Goal: Transaction & Acquisition: Purchase product/service

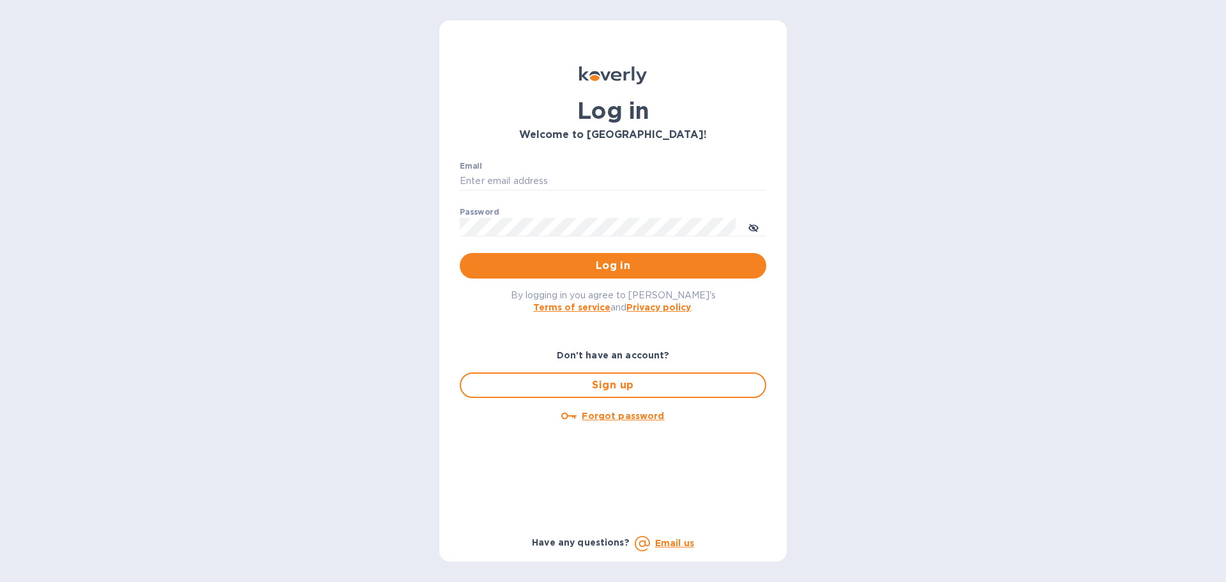
type input "[PERSON_NAME][EMAIL_ADDRESS][DOMAIN_NAME]"
click at [352, 241] on div "Log in Welcome to [GEOGRAPHIC_DATA]! Email [PERSON_NAME][EMAIL_ADDRESS][DOMAIN_…" at bounding box center [613, 291] width 1226 height 582
click at [537, 266] on span "Log in" at bounding box center [613, 265] width 286 height 15
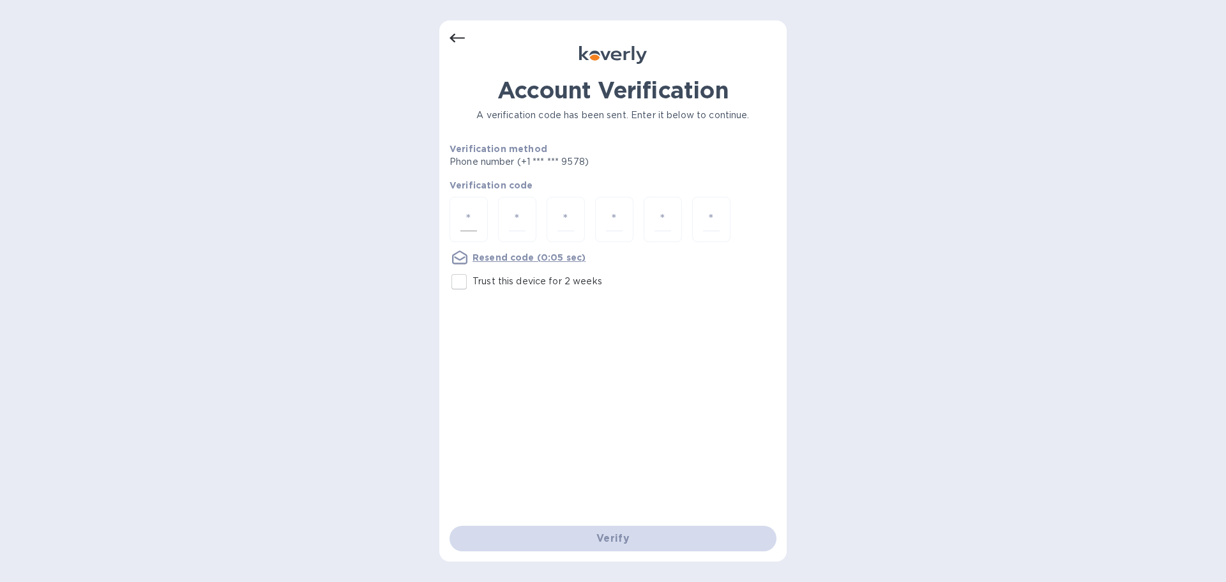
click at [466, 228] on input "number" at bounding box center [468, 219] width 17 height 24
type input "3"
type input "4"
type input "3"
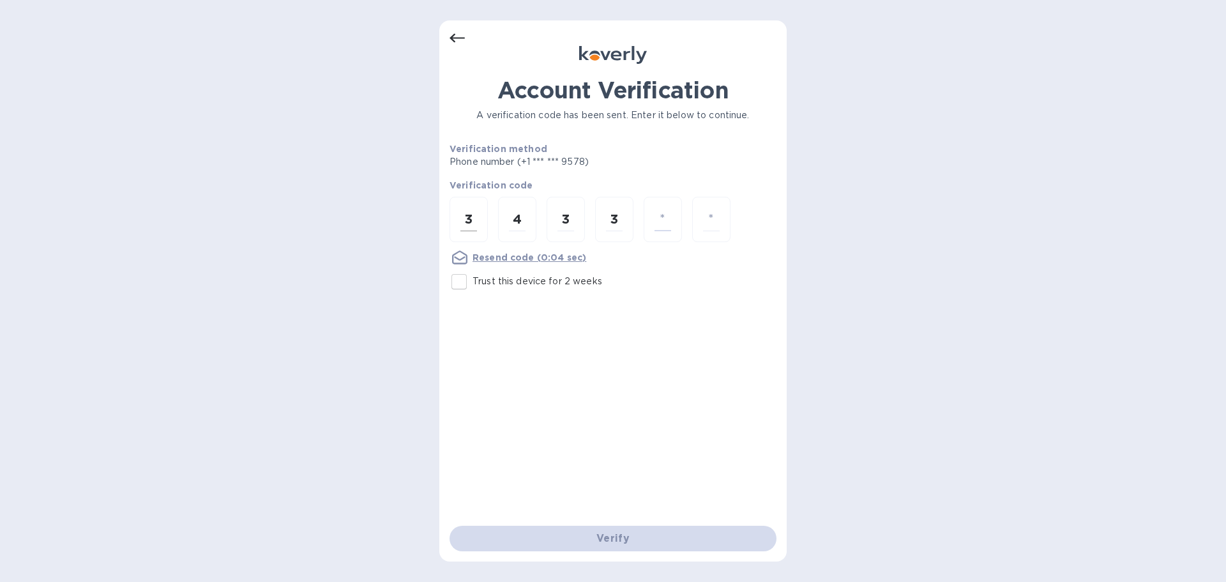
type input "6"
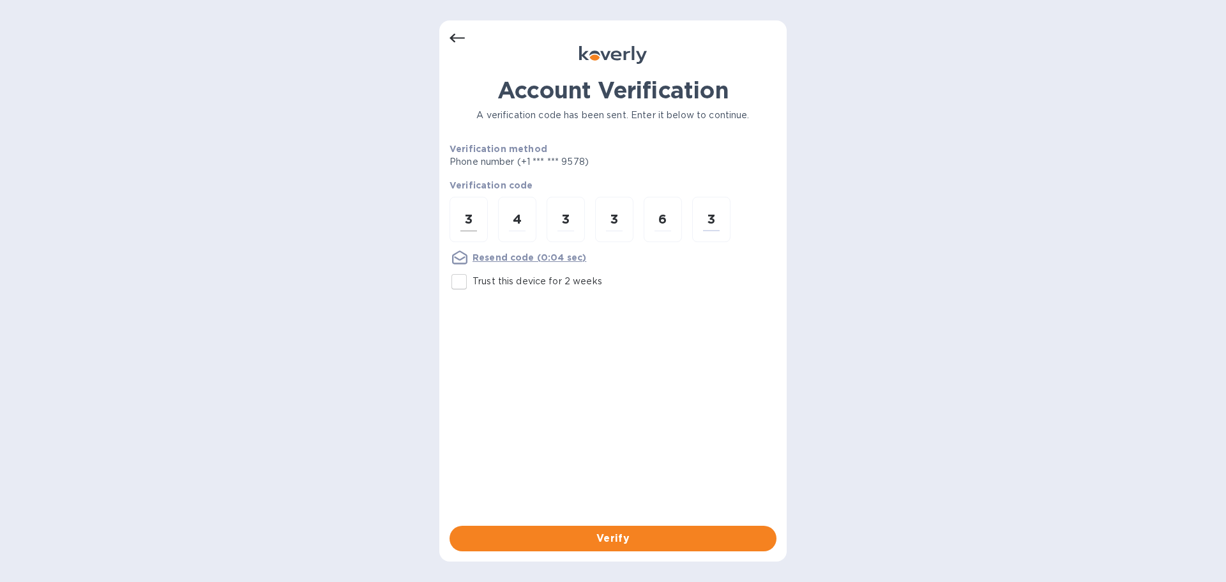
type input "3"
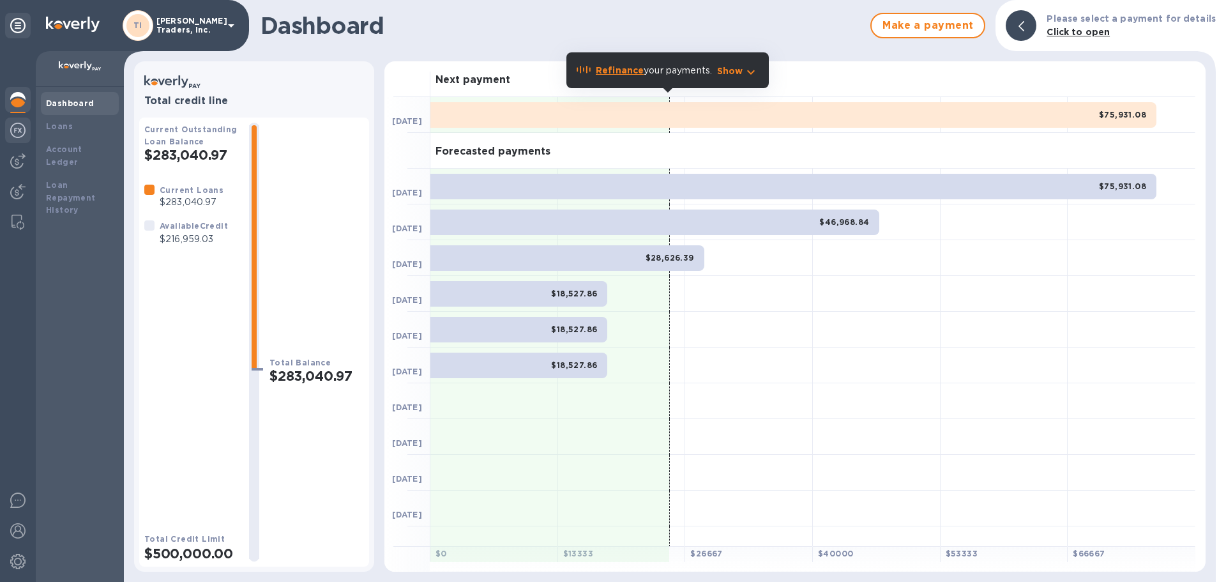
click at [19, 125] on img at bounding box center [17, 130] width 15 height 15
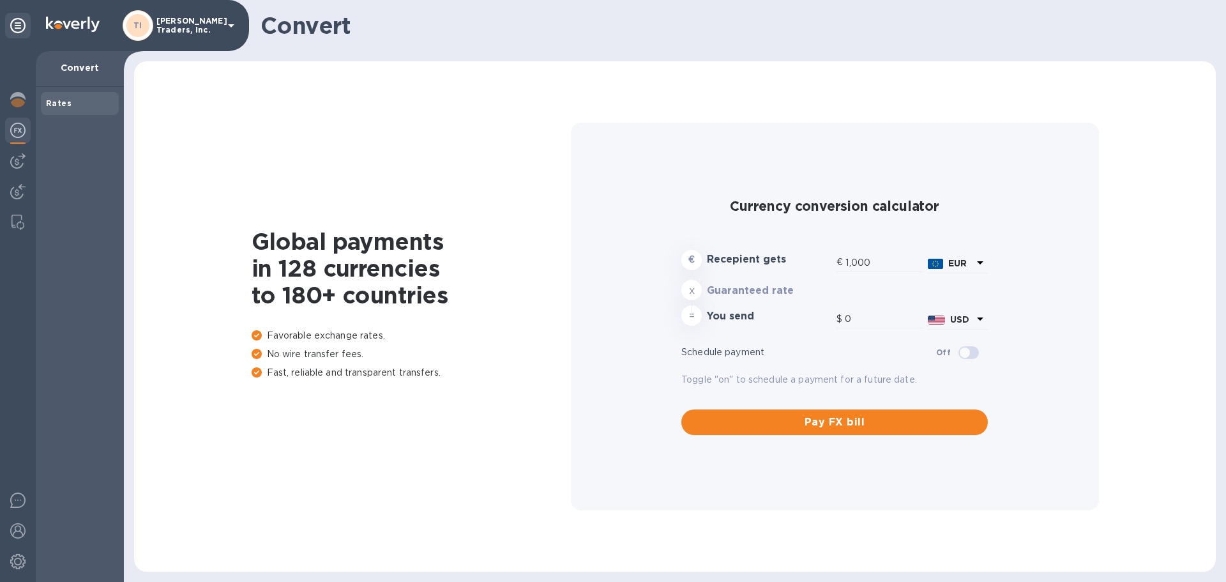
type input "1,179.59"
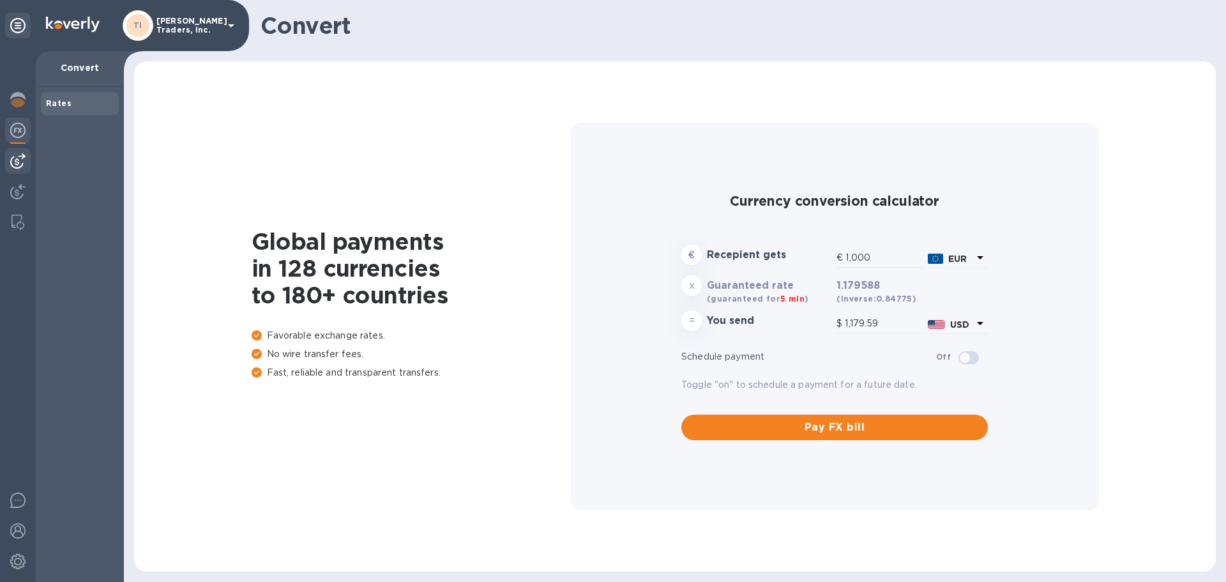
click at [19, 165] on img at bounding box center [17, 160] width 15 height 15
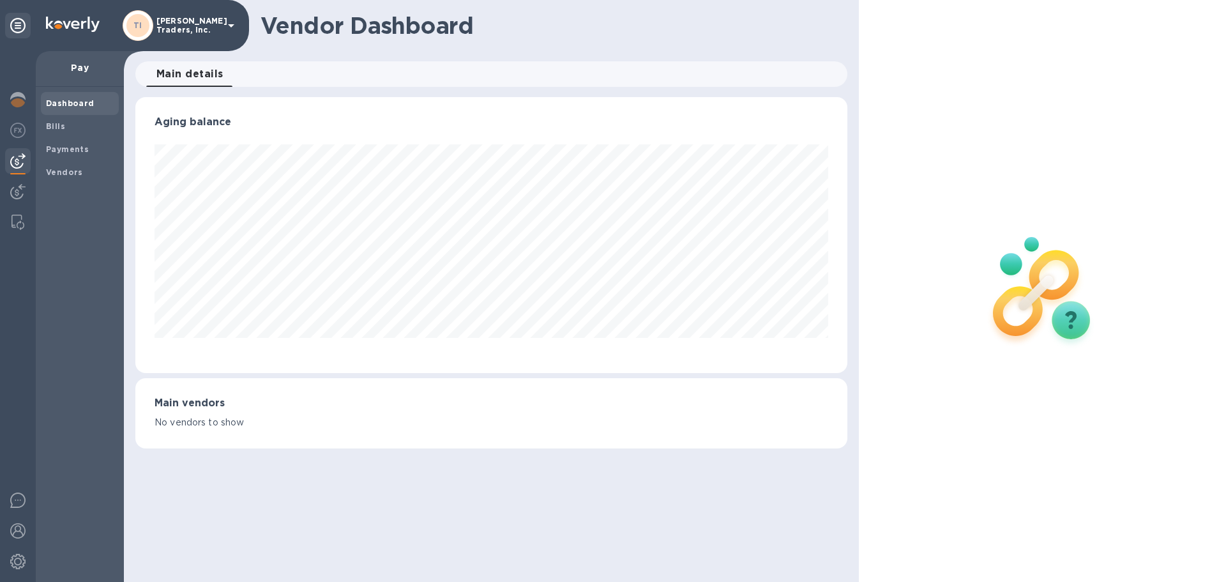
scroll to position [276, 711]
click at [24, 191] on img at bounding box center [17, 191] width 15 height 15
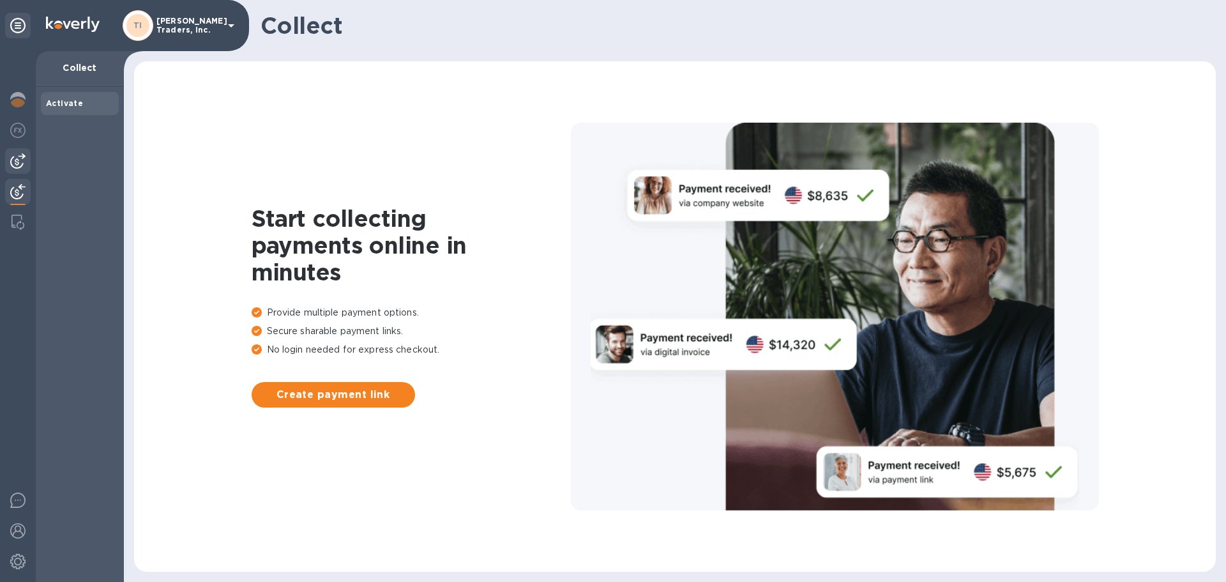
click at [17, 158] on img at bounding box center [17, 160] width 15 height 15
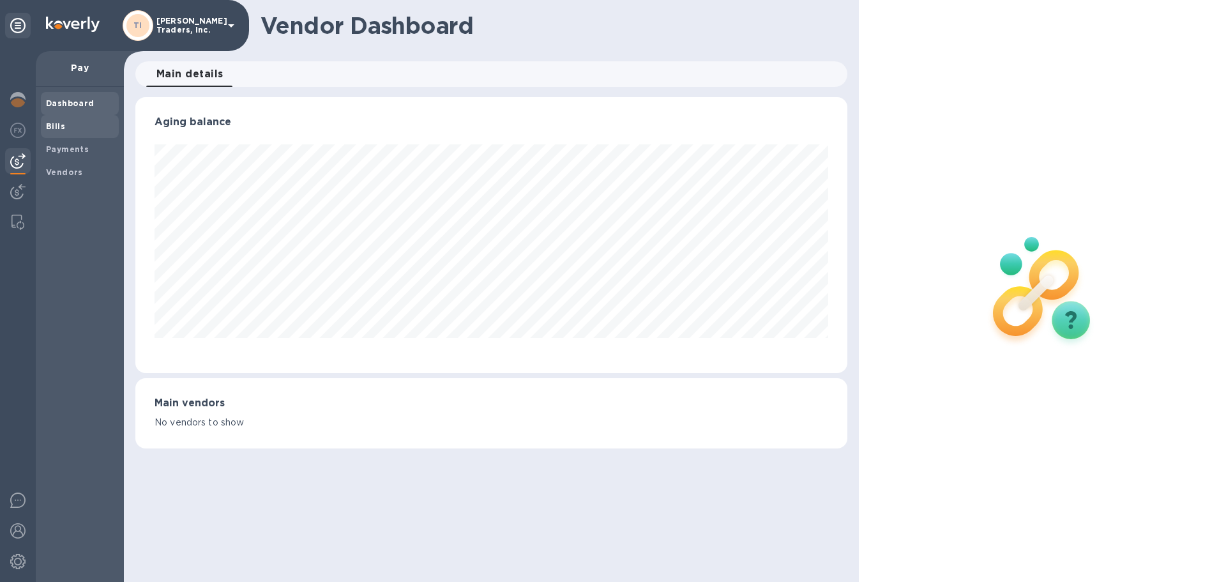
scroll to position [276, 711]
click at [56, 126] on b "Bills" at bounding box center [55, 126] width 19 height 10
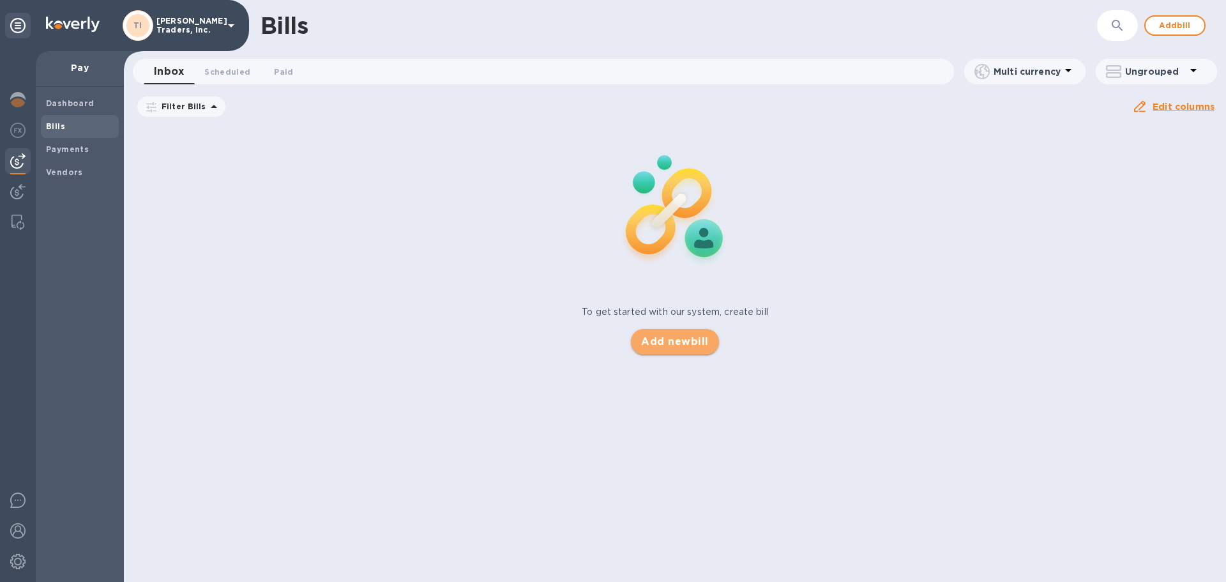
click at [669, 349] on span "Add new bill" at bounding box center [674, 341] width 67 height 15
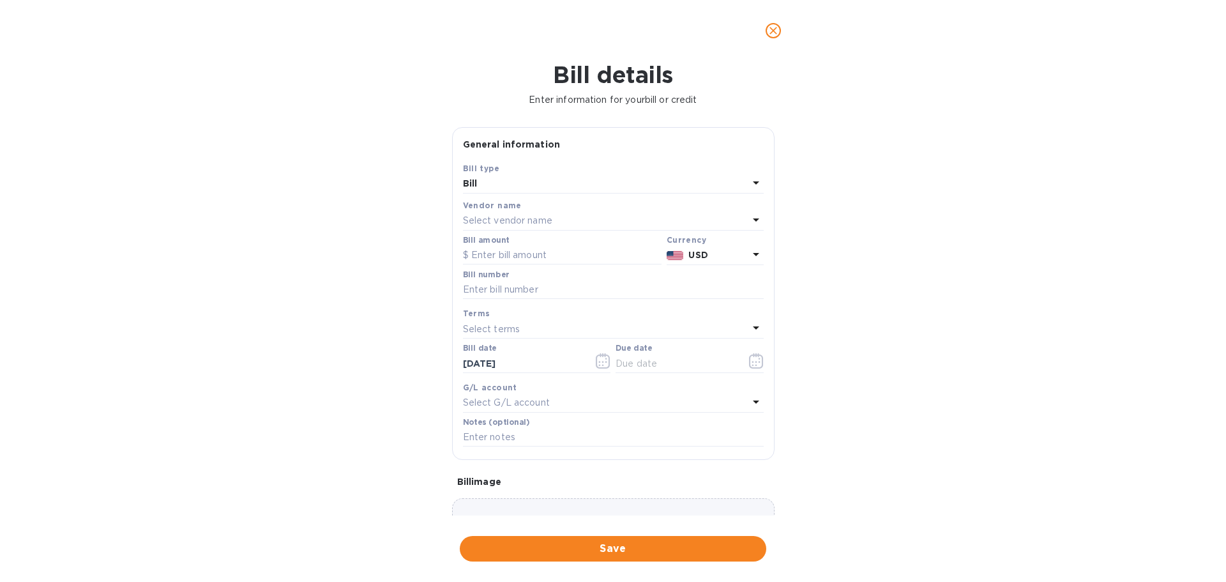
click at [646, 220] on div "Select vendor name" at bounding box center [605, 221] width 285 height 18
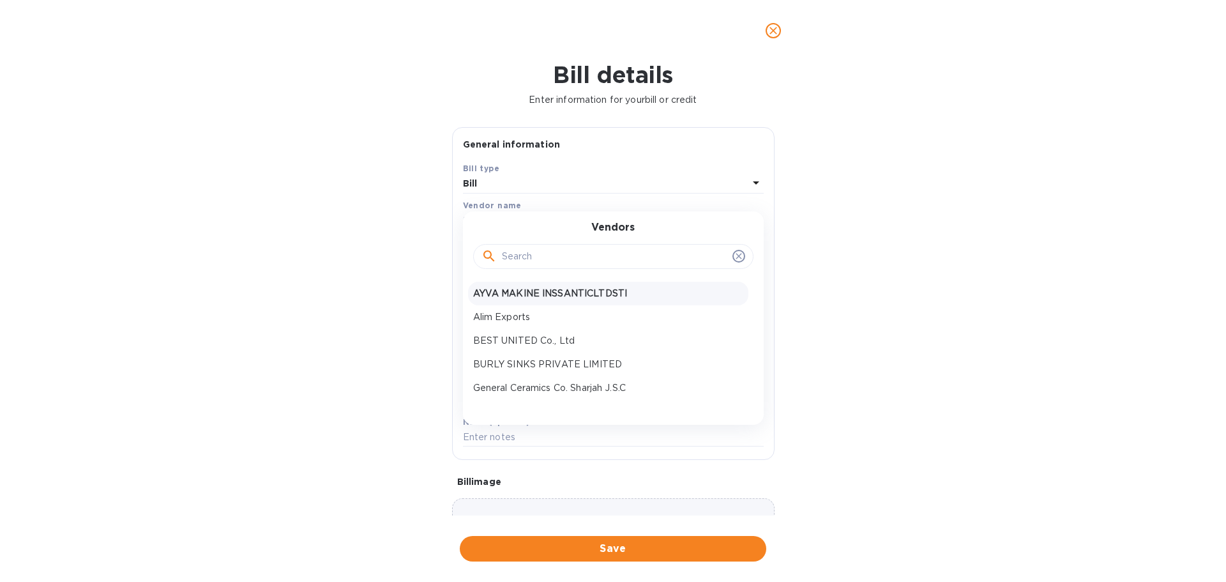
click at [624, 295] on p "AYVA MAKINE INSSANTICLTDSTI" at bounding box center [608, 293] width 270 height 13
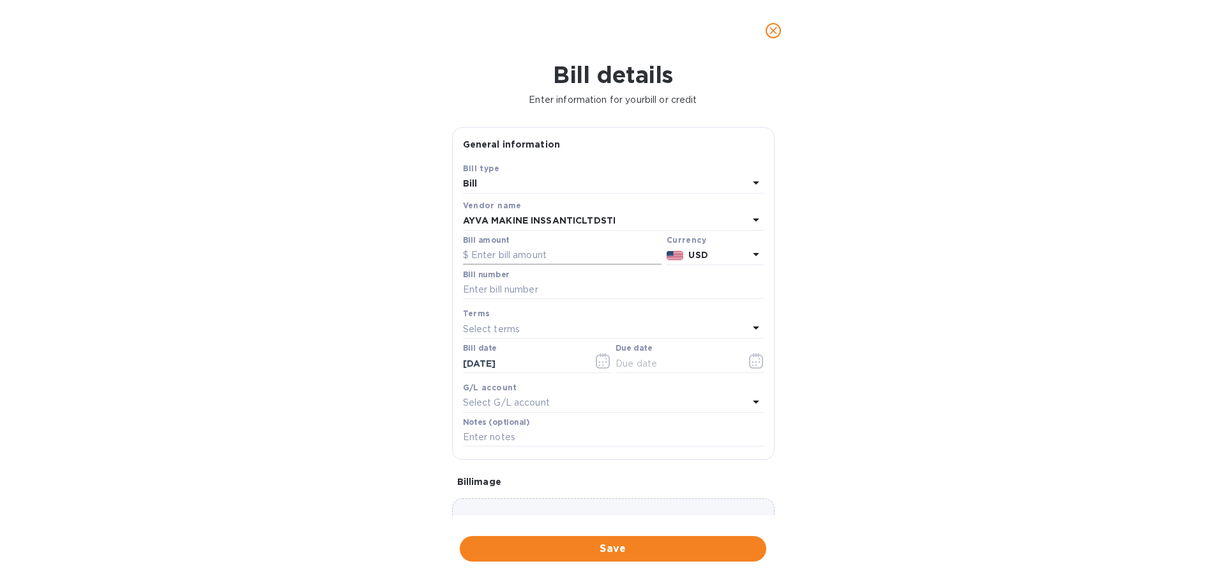
click at [538, 252] on input "text" at bounding box center [562, 255] width 199 height 19
type input "198,283.45"
click at [546, 288] on input "text" at bounding box center [613, 289] width 301 height 19
type input "SAN0268 269 270 271 132M 273 274"
click at [618, 321] on div "Select terms" at bounding box center [605, 329] width 285 height 18
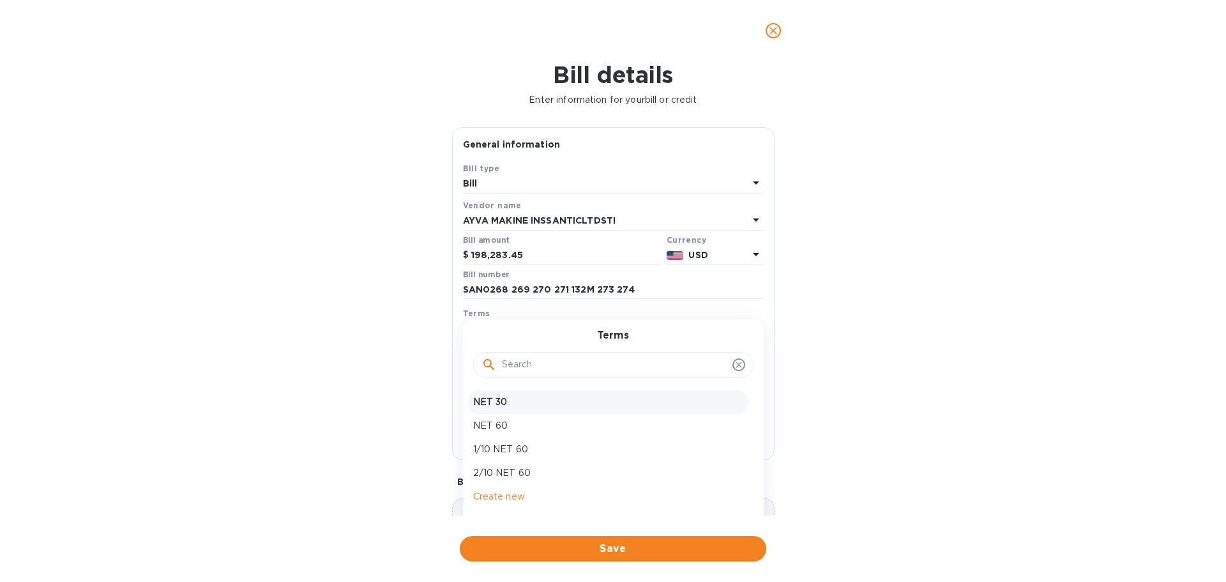
click at [579, 410] on div "NET 30" at bounding box center [608, 402] width 280 height 24
type input "[DATE]"
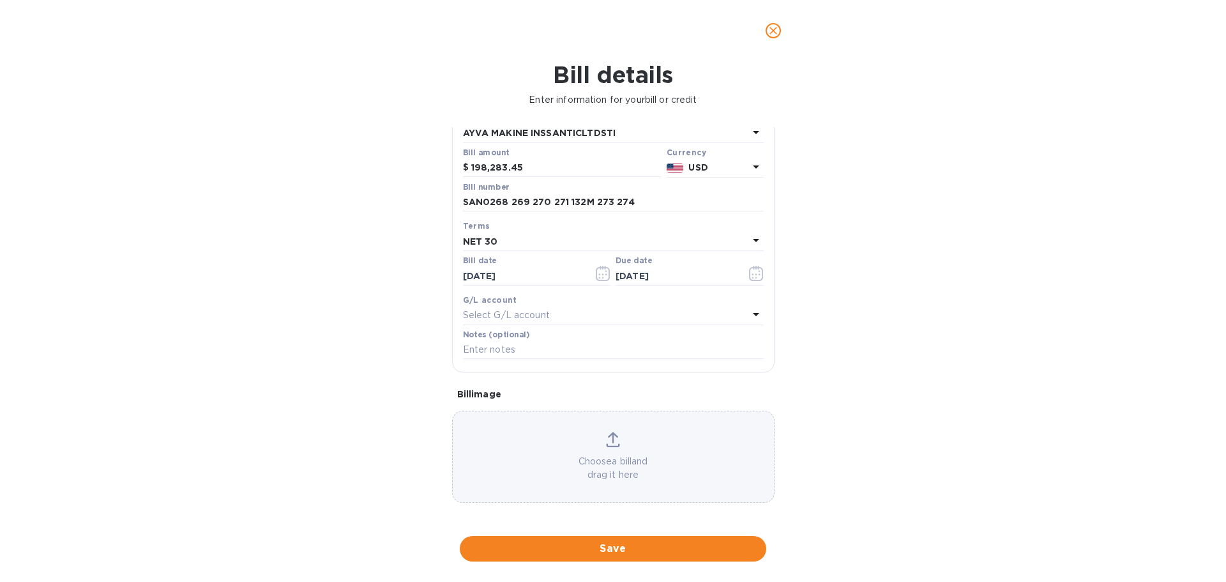
scroll to position [90, 0]
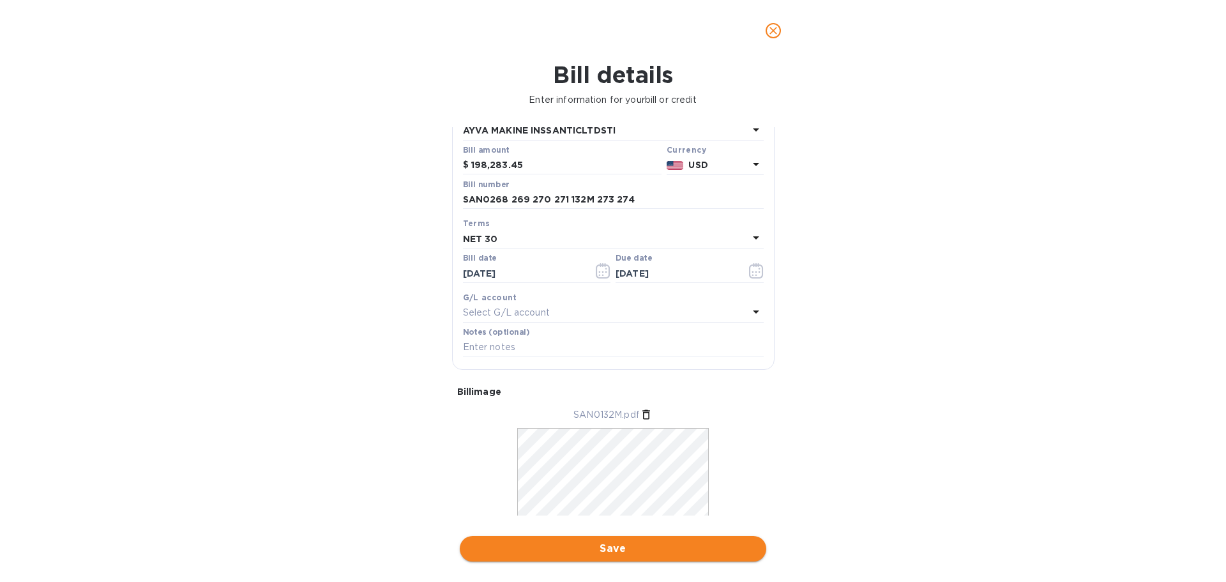
click at [666, 552] on span "Save" at bounding box center [613, 548] width 286 height 15
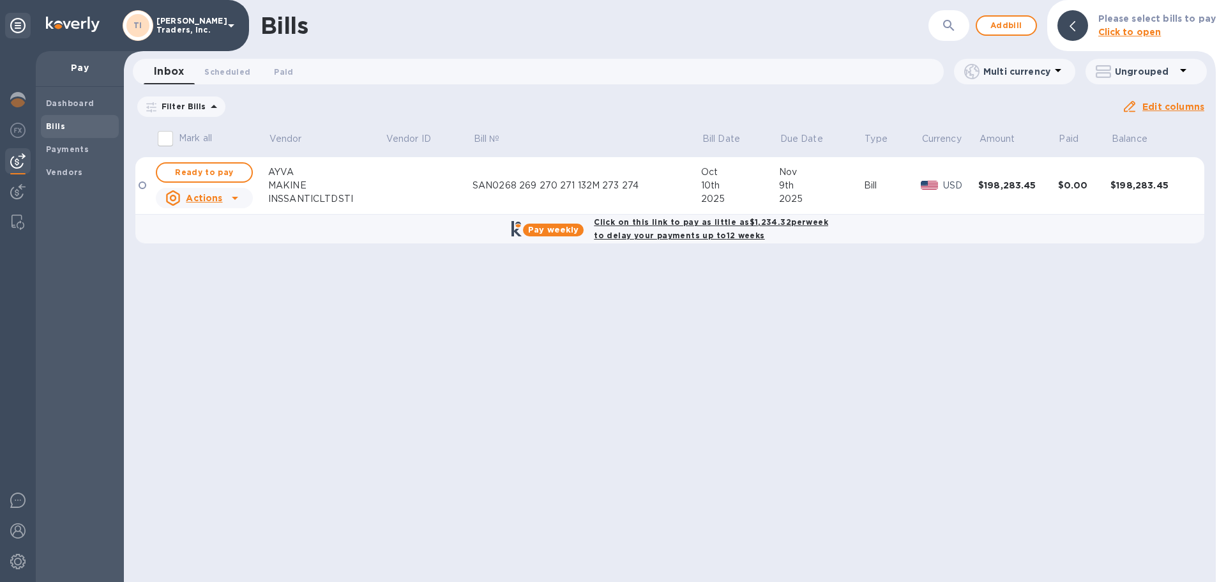
click at [667, 222] on b "Click on this link to pay as little as $1,234.32 per week to delay your payment…" at bounding box center [711, 228] width 234 height 23
checkbox input "true"
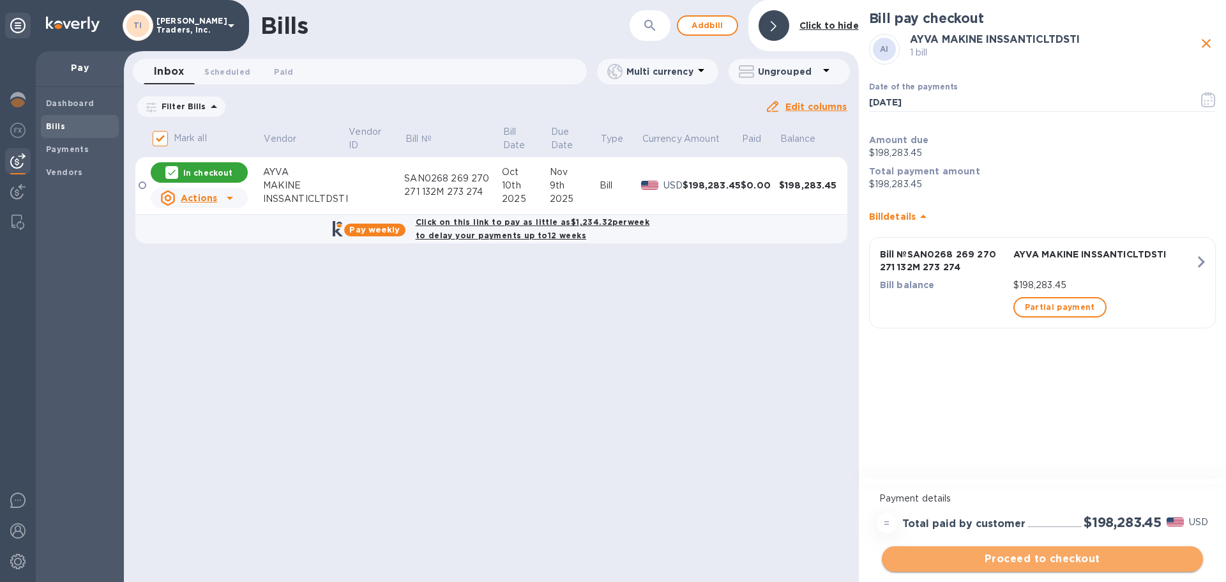
click at [955, 555] on span "Proceed to checkout" at bounding box center [1042, 558] width 301 height 15
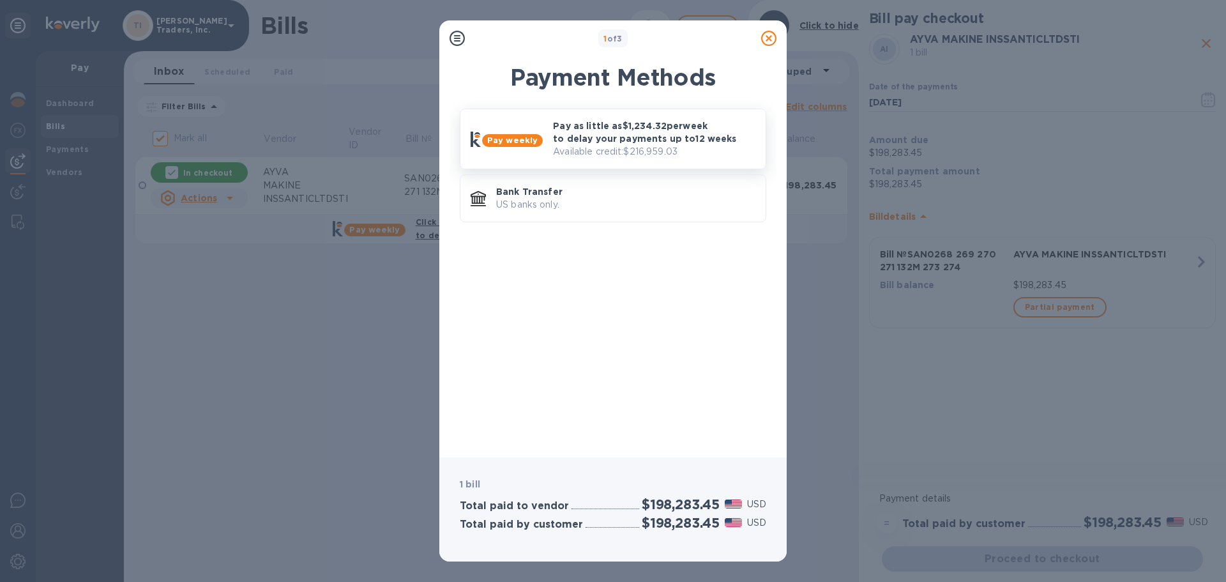
click at [591, 139] on p "Pay as little as $1,234.32 per week to delay your payments up to 12 weeks" at bounding box center [654, 132] width 202 height 26
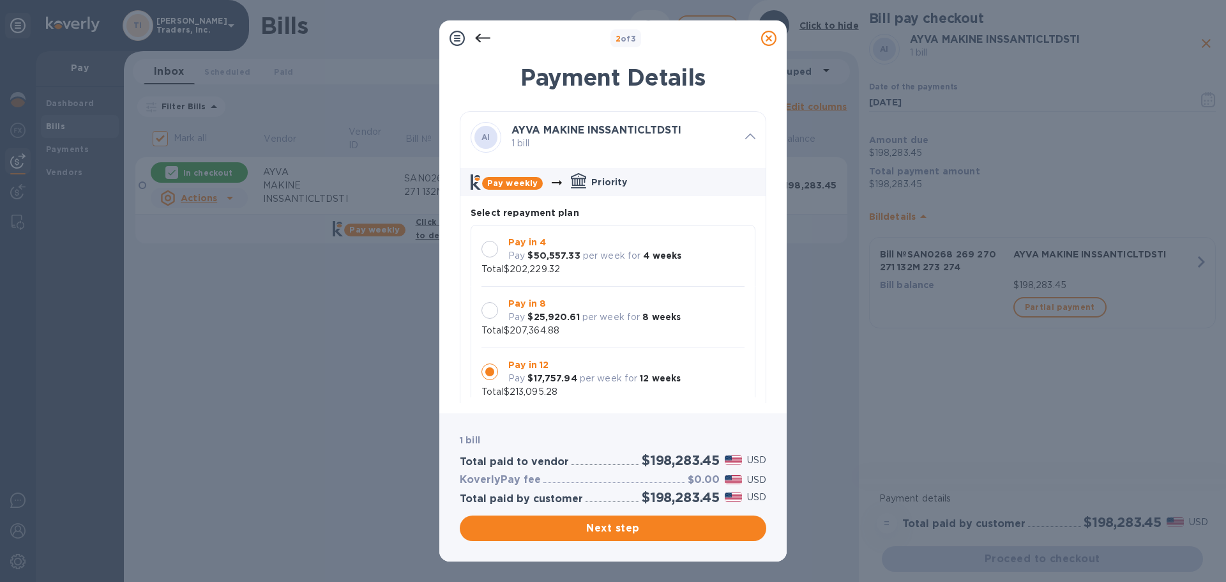
scroll to position [12, 0]
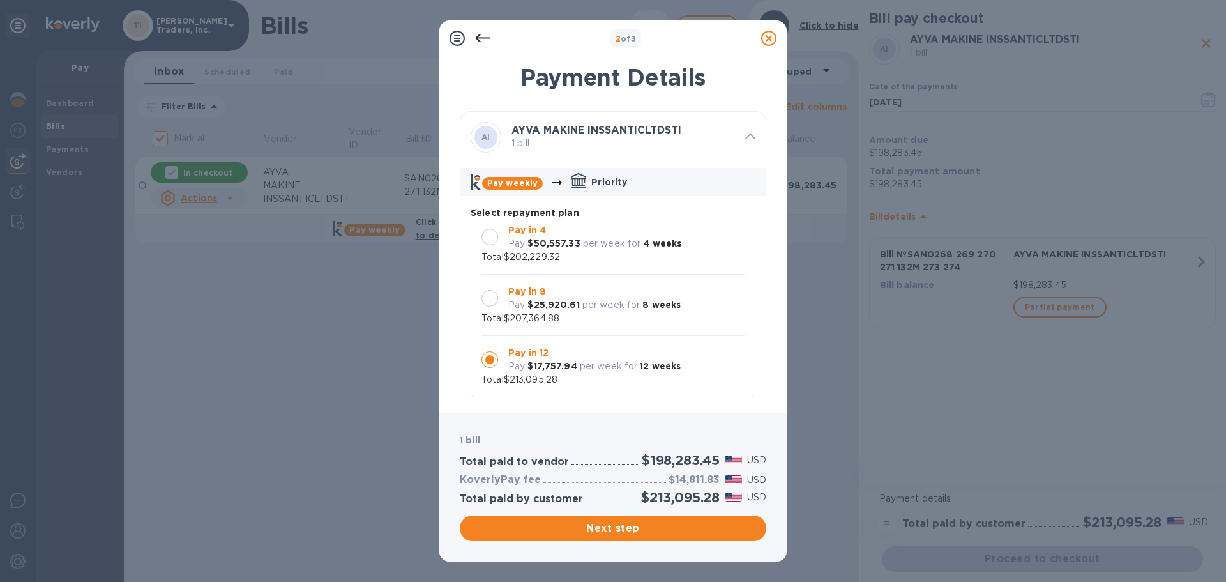
click at [491, 300] on div at bounding box center [489, 298] width 17 height 17
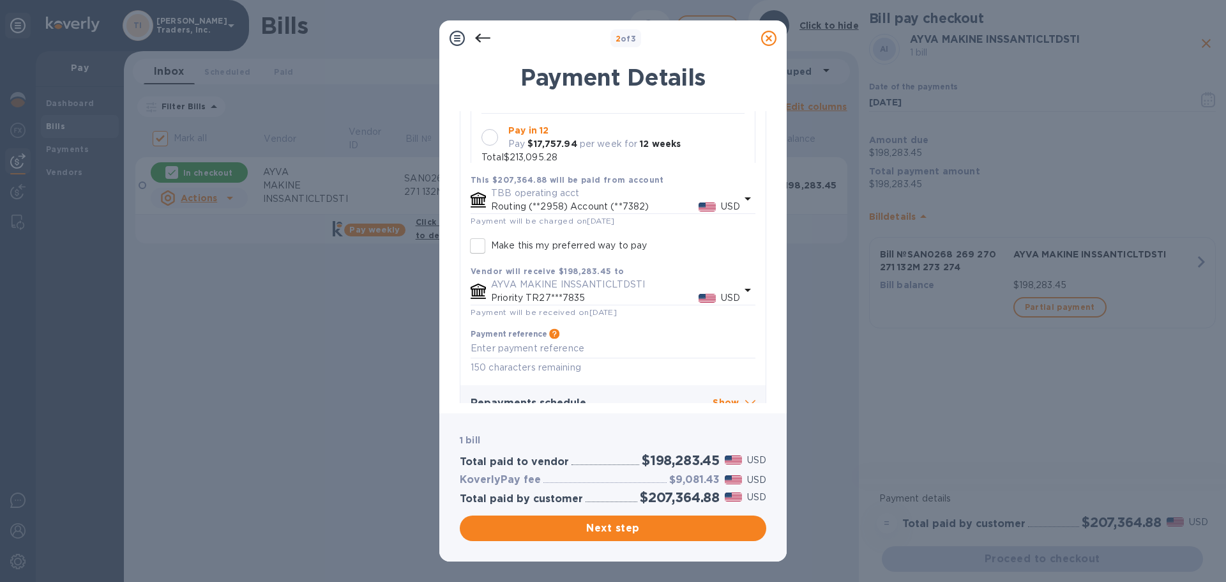
scroll to position [253, 0]
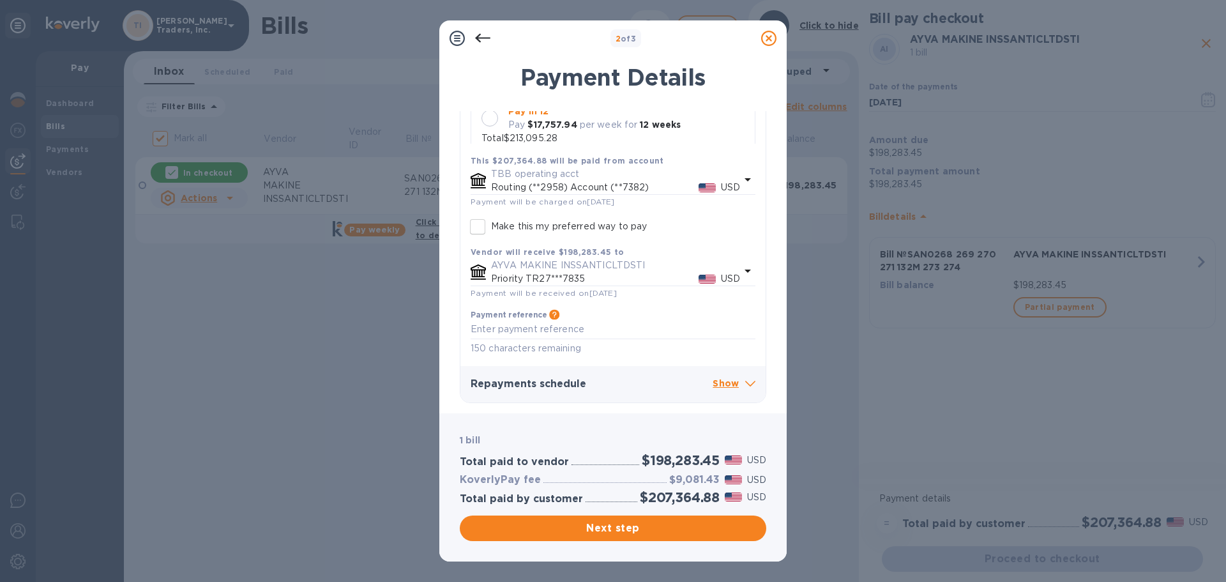
click at [721, 385] on p "Show" at bounding box center [733, 384] width 43 height 16
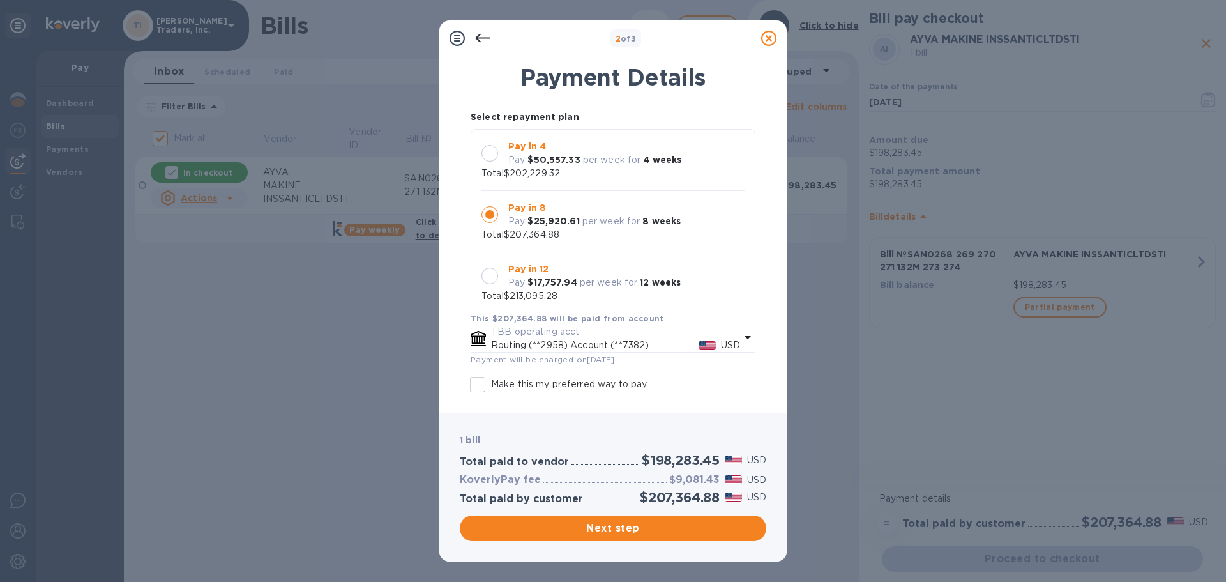
scroll to position [0, 0]
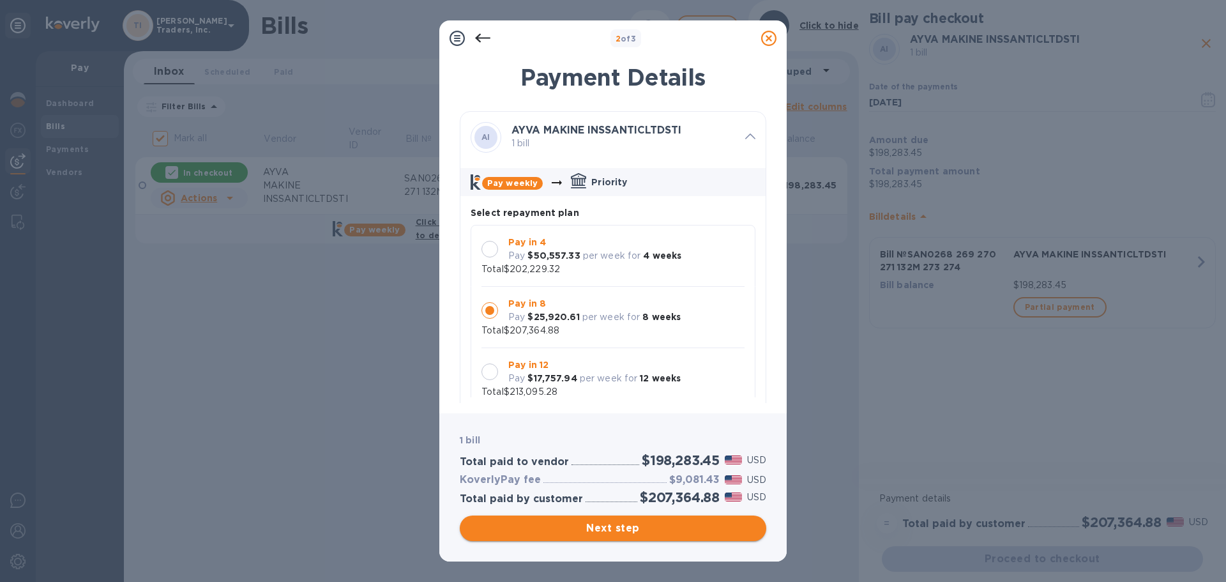
click at [684, 529] on span "Next step" at bounding box center [613, 527] width 286 height 15
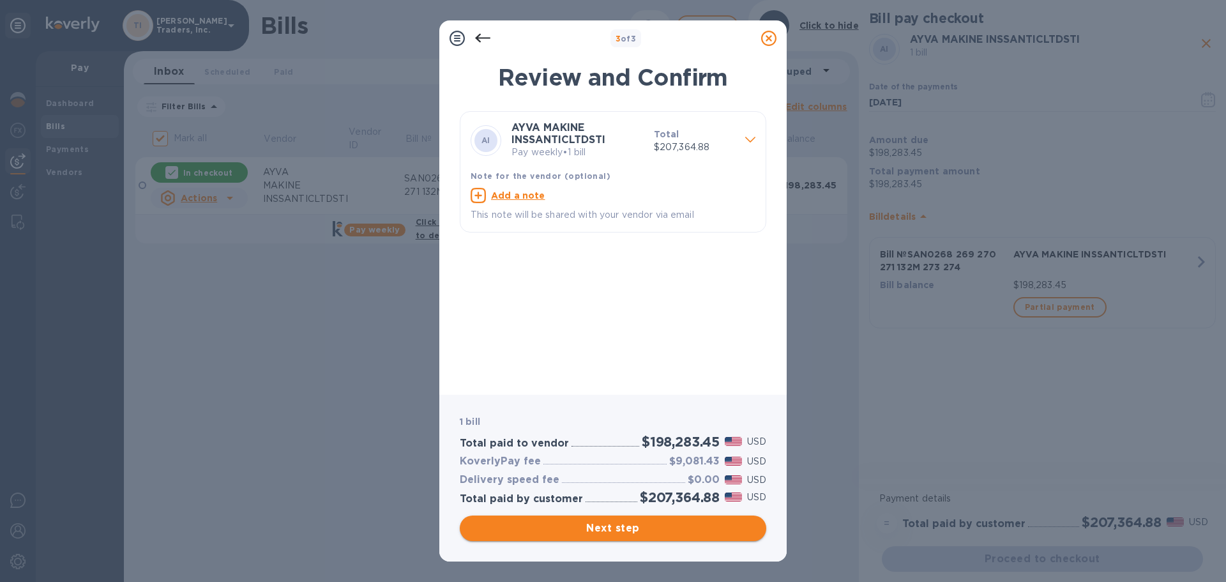
click at [601, 529] on span "Next step" at bounding box center [613, 527] width 286 height 15
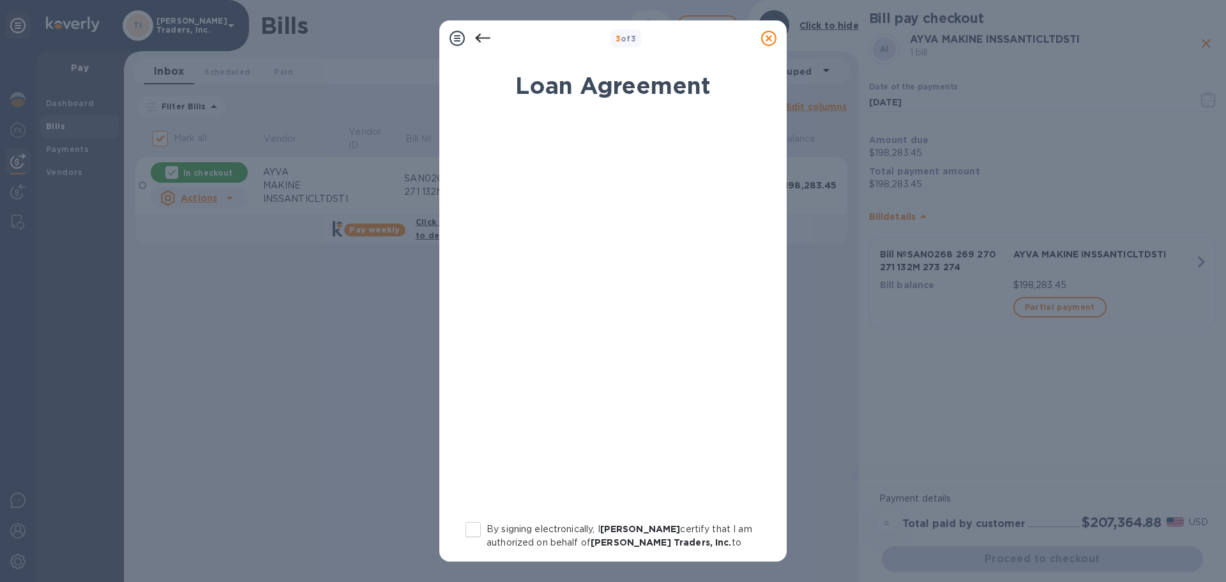
scroll to position [146, 0]
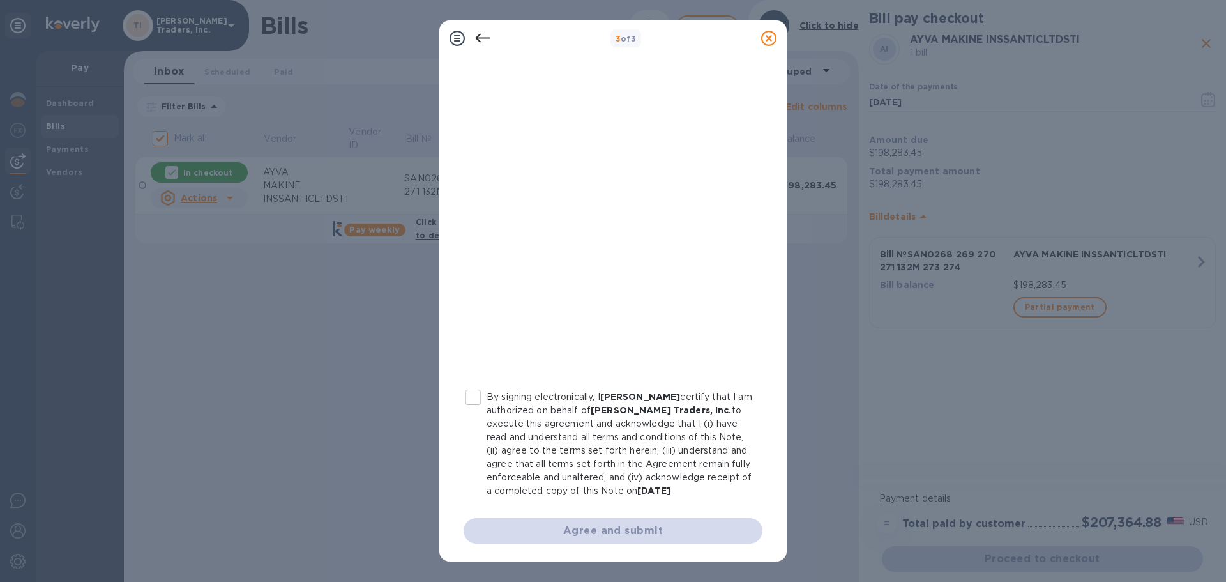
click at [476, 387] on input "By signing electronically, I [PERSON_NAME] certify that I am authorized on beha…" at bounding box center [473, 397] width 27 height 27
checkbox input "true"
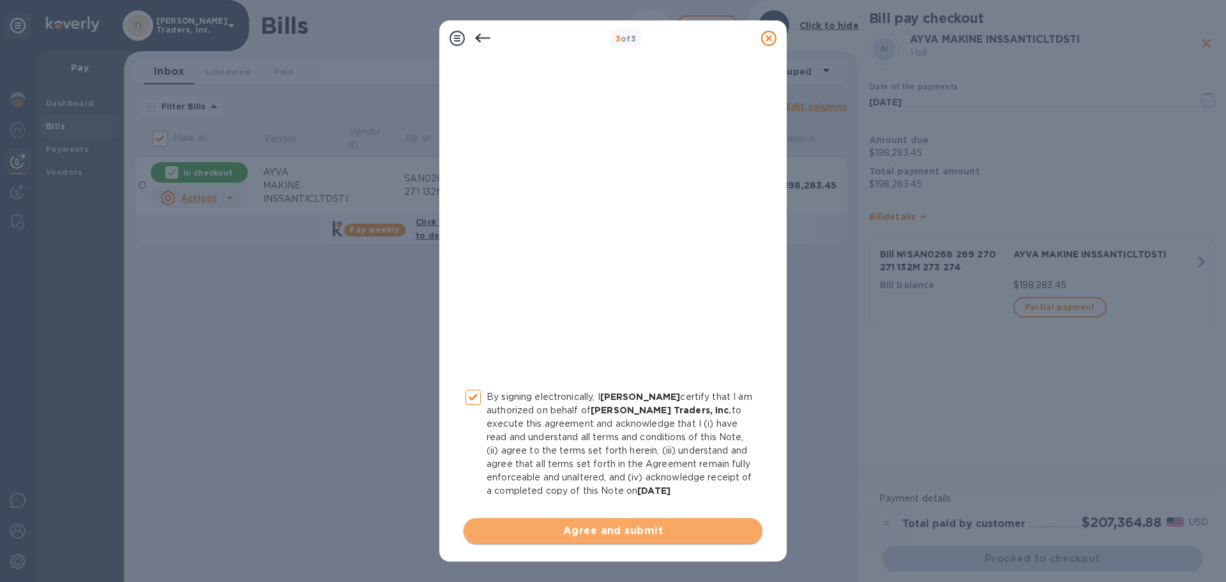
click at [620, 531] on span "Agree and submit" at bounding box center [613, 530] width 278 height 15
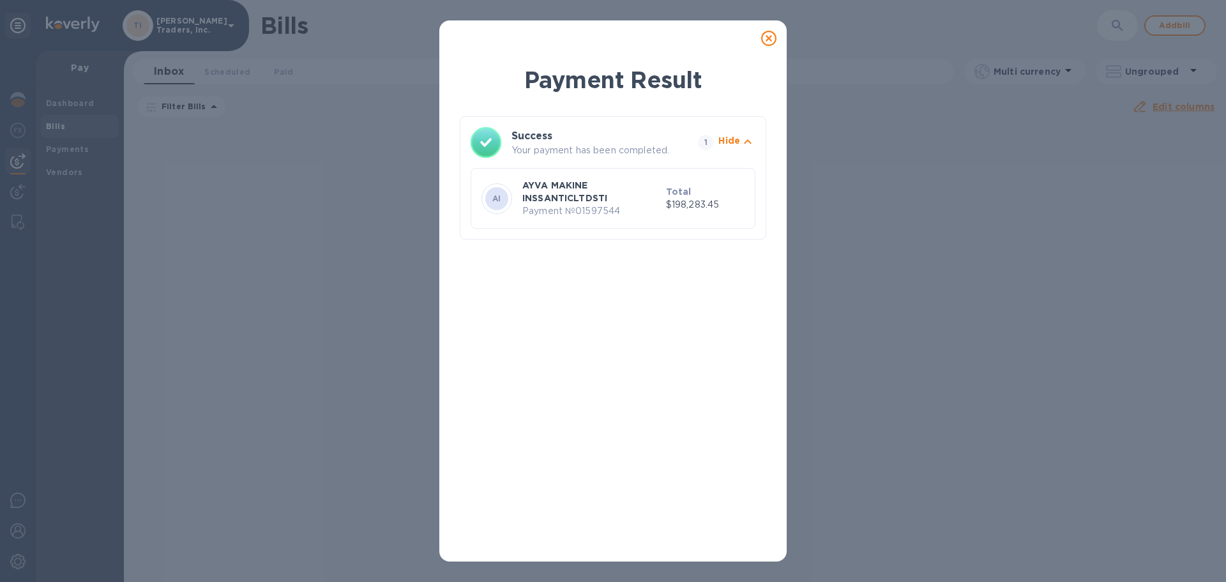
click at [768, 38] on icon at bounding box center [768, 38] width 15 height 15
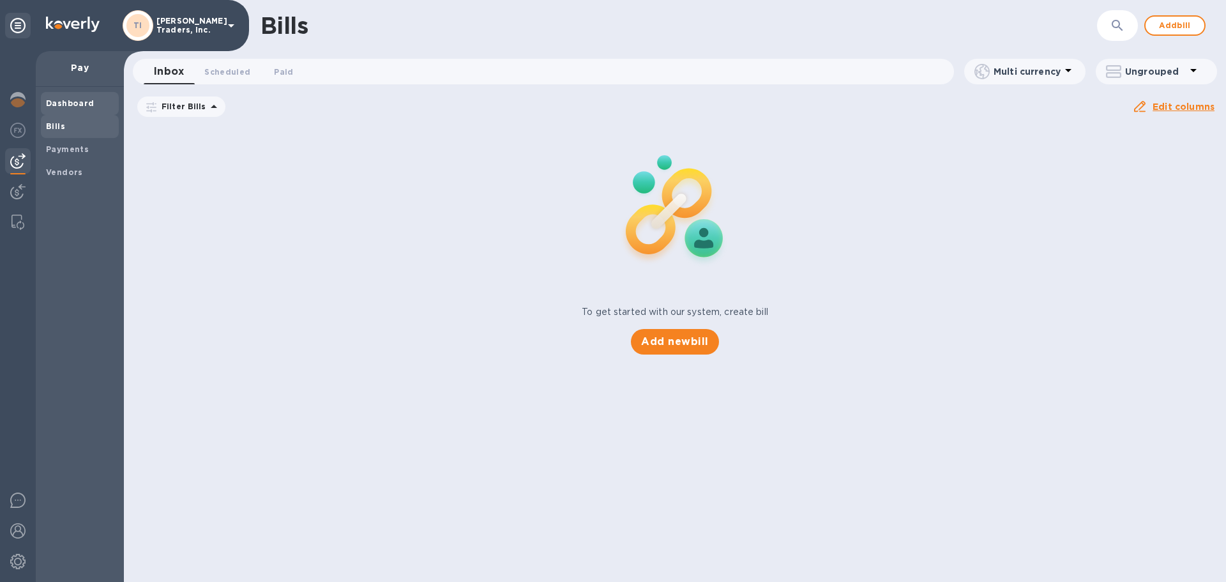
click at [48, 102] on b "Dashboard" at bounding box center [70, 103] width 49 height 10
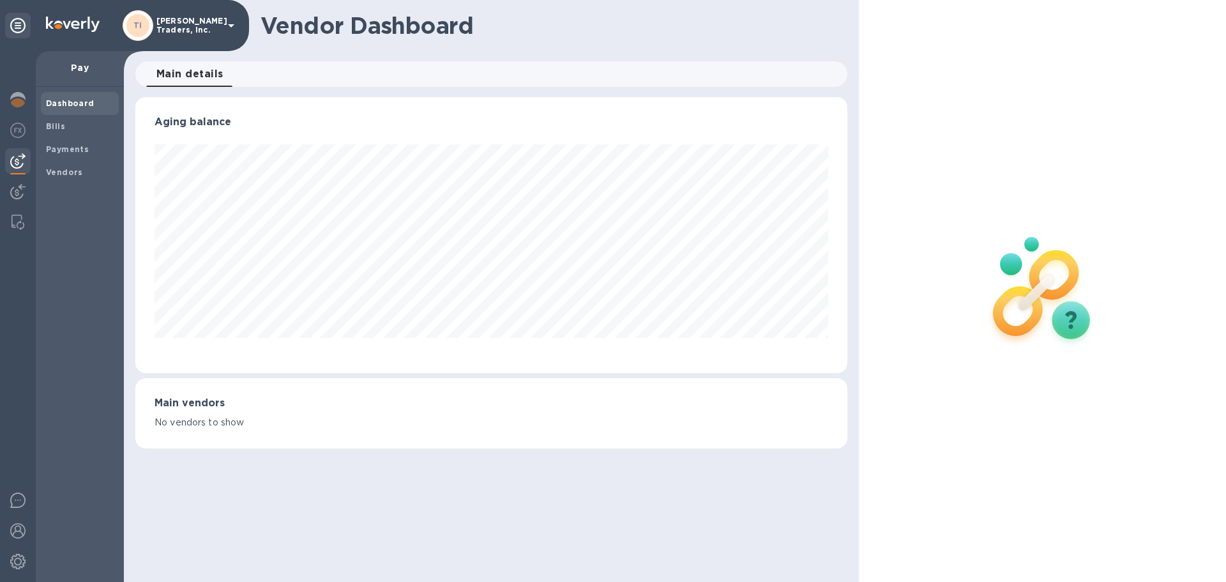
scroll to position [276, 711]
click at [19, 103] on img at bounding box center [17, 99] width 15 height 15
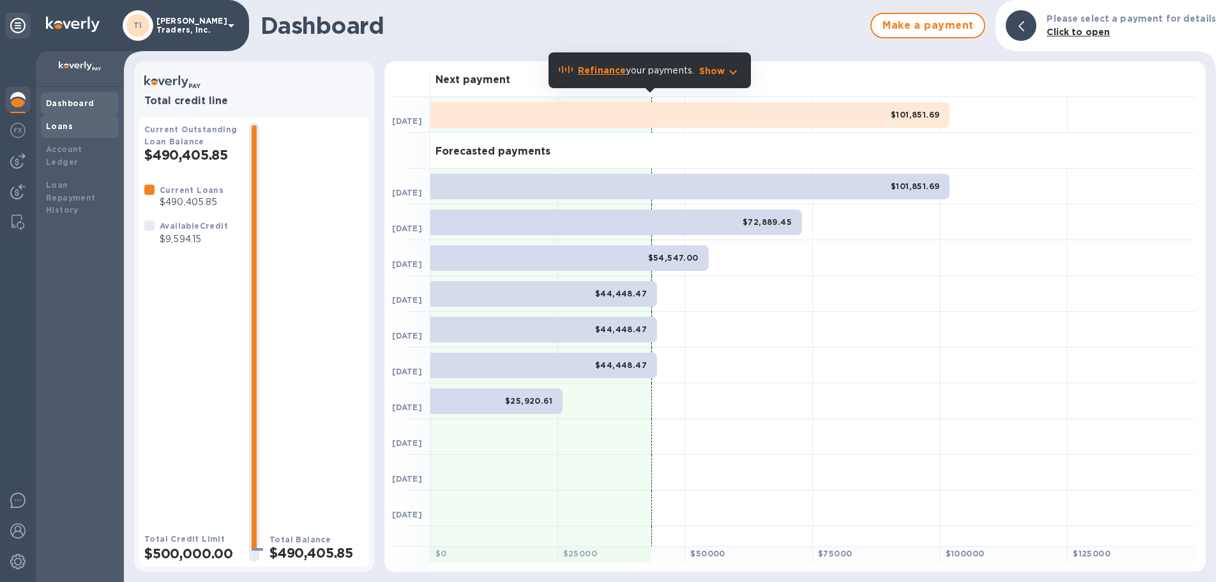
click at [71, 133] on div "Loans" at bounding box center [80, 126] width 78 height 23
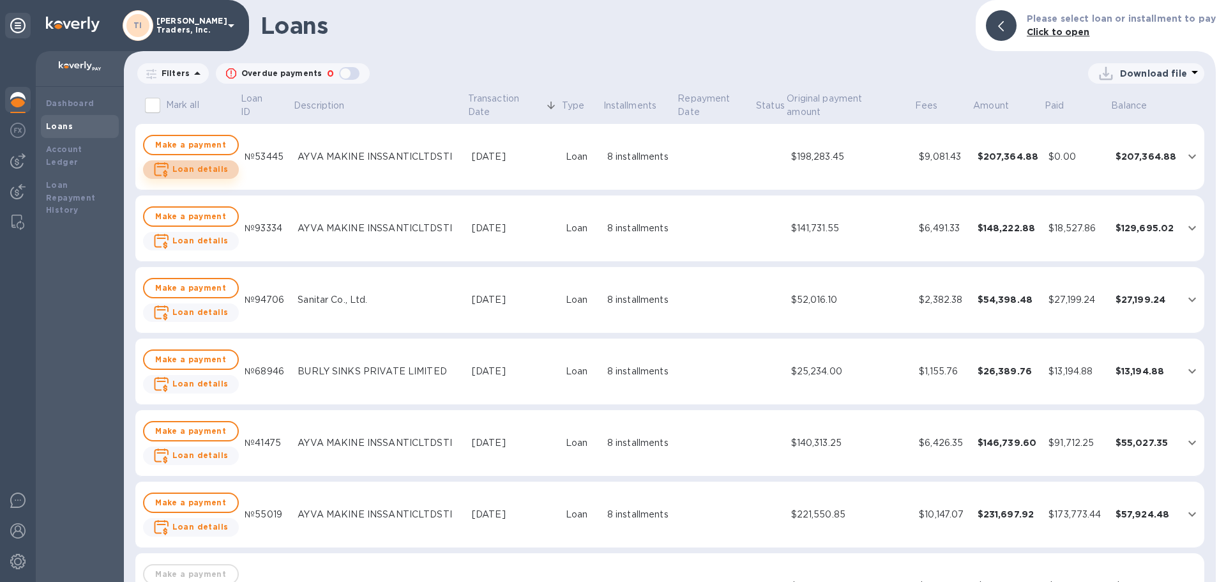
click at [194, 169] on b "Loan details" at bounding box center [200, 169] width 56 height 10
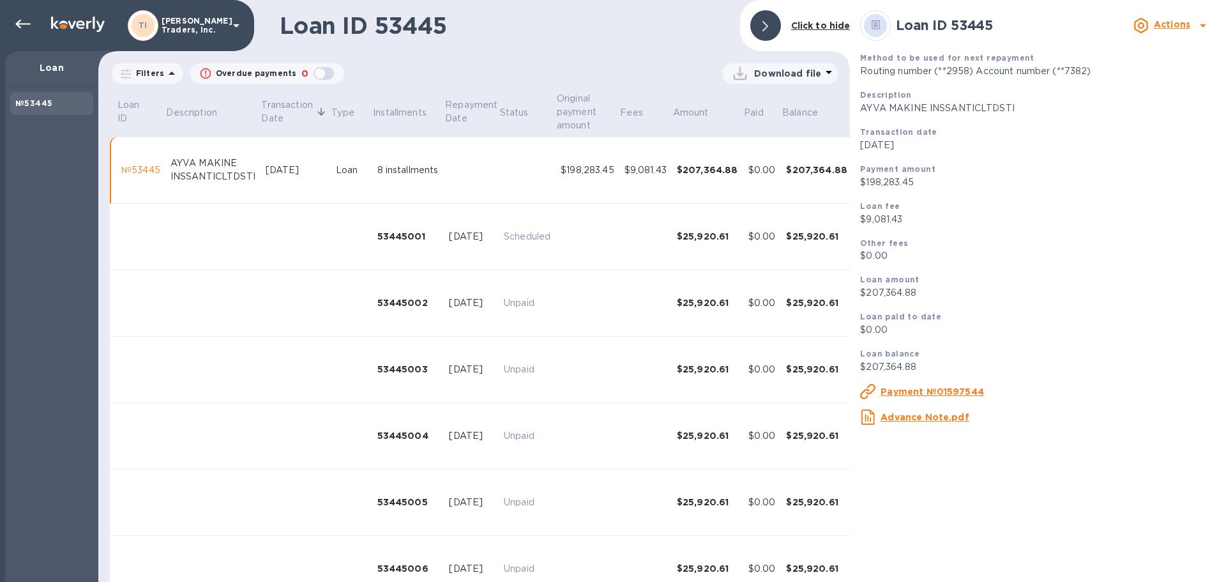
click at [808, 75] on p "Download file" at bounding box center [787, 73] width 67 height 13
click at [781, 100] on li "XLSX file" at bounding box center [780, 104] width 87 height 36
click at [29, 27] on icon at bounding box center [22, 24] width 15 height 15
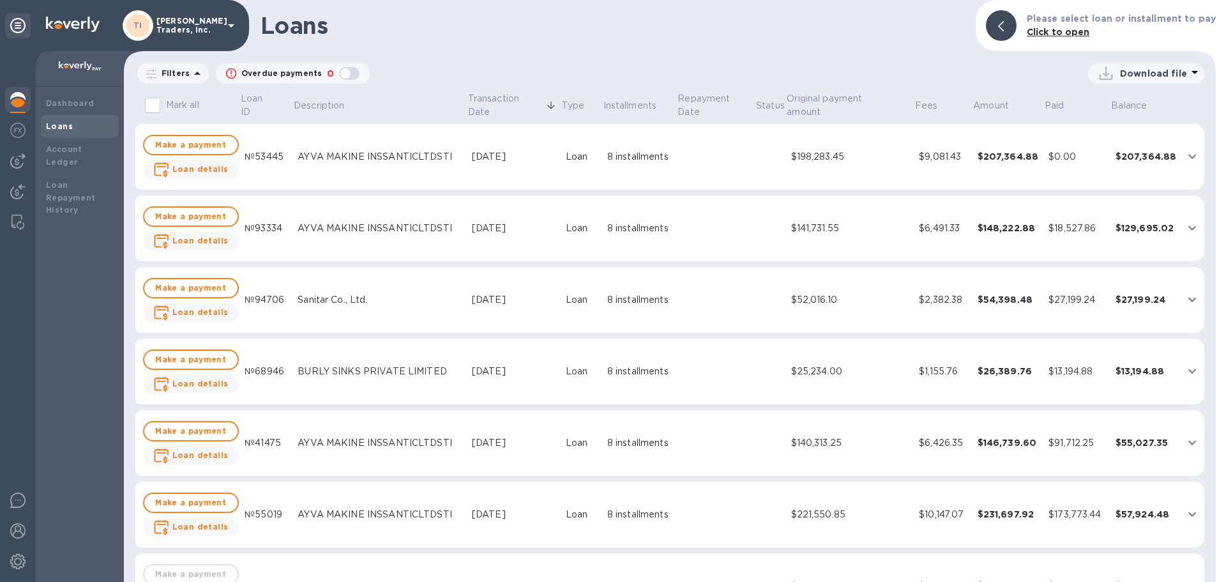
click at [24, 101] on img at bounding box center [17, 99] width 15 height 15
